Goal: Information Seeking & Learning: Learn about a topic

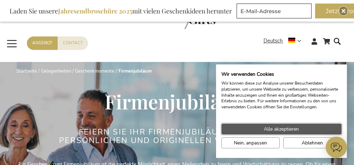
click at [284, 130] on span "Alle akzeptieren" at bounding box center [281, 128] width 35 height 7
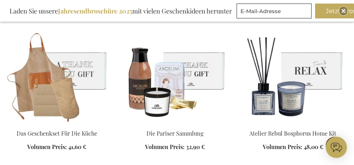
scroll to position [1130, 0]
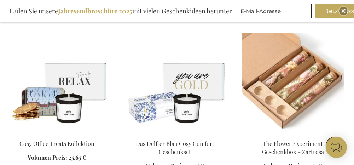
scroll to position [1448, 0]
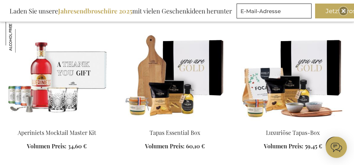
scroll to position [2120, 0]
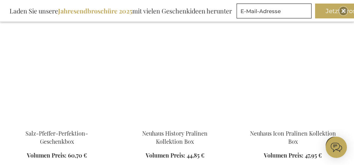
scroll to position [3109, 0]
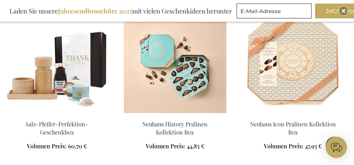
click at [178, 78] on img at bounding box center [175, 63] width 102 height 99
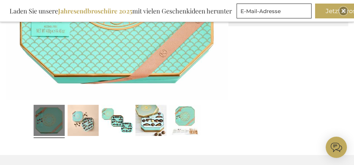
scroll to position [234, 0]
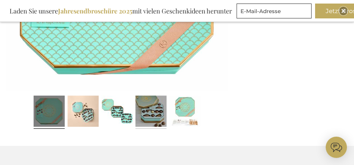
click at [158, 108] on link at bounding box center [150, 112] width 31 height 39
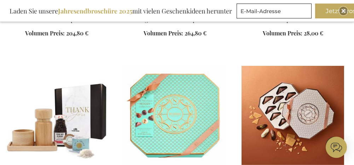
scroll to position [1129, 0]
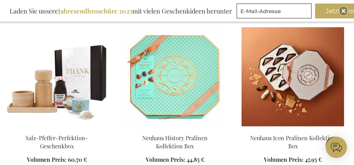
click at [299, 87] on img at bounding box center [292, 76] width 102 height 99
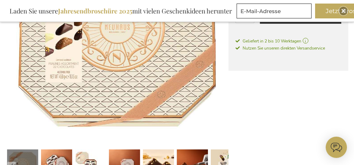
scroll to position [212, 0]
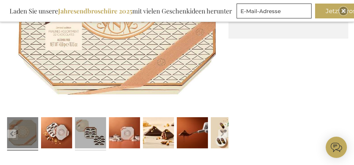
click at [97, 137] on link at bounding box center [90, 133] width 31 height 39
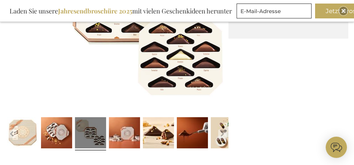
scroll to position [177, 0]
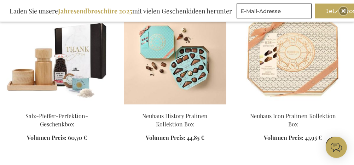
scroll to position [1165, 0]
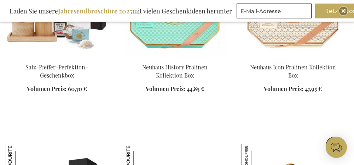
scroll to position [1129, 0]
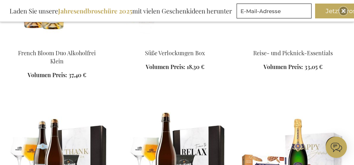
scroll to position [1801, 0]
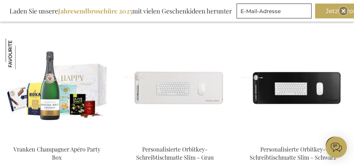
scroll to position [2013, 0]
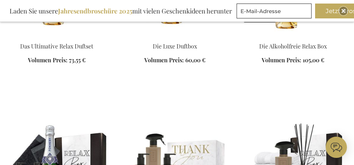
scroll to position [3355, 0]
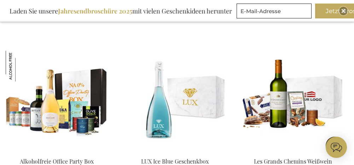
scroll to position [3850, 0]
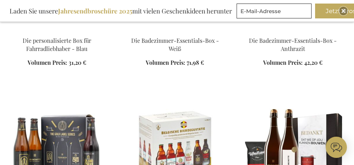
scroll to position [4486, 0]
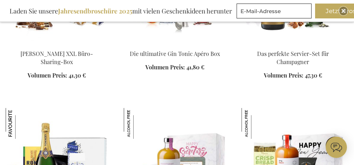
scroll to position [5051, 0]
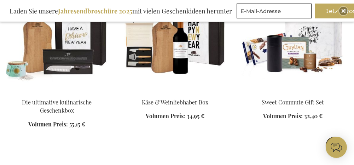
scroll to position [5969, 0]
